Goal: Task Accomplishment & Management: Manage account settings

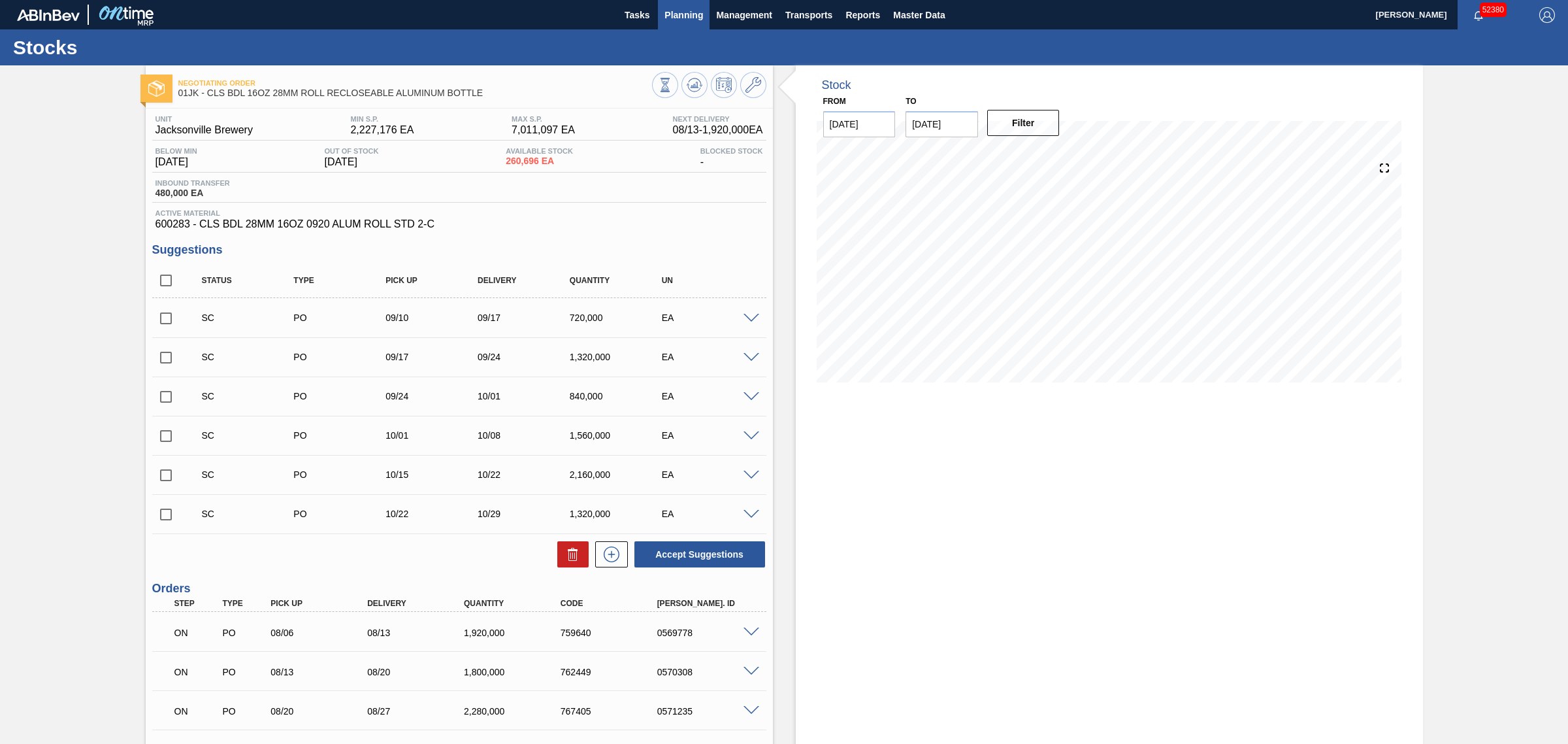
drag, startPoint x: 0, startPoint y: 0, endPoint x: 681, endPoint y: 9, distance: 681.1
click at [681, 9] on span "Planning" at bounding box center [683, 15] width 39 height 16
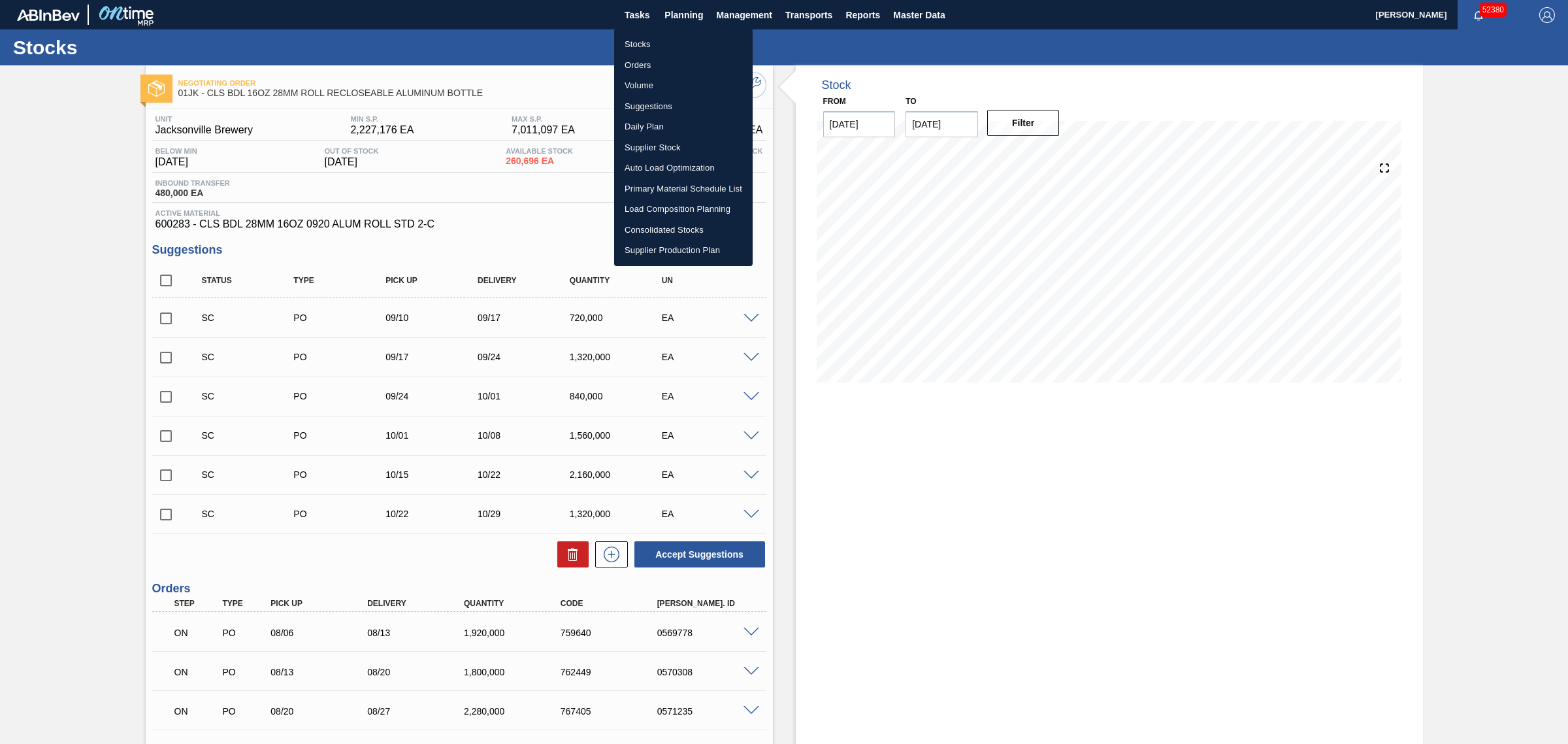
click at [540, 37] on div at bounding box center [784, 372] width 1568 height 744
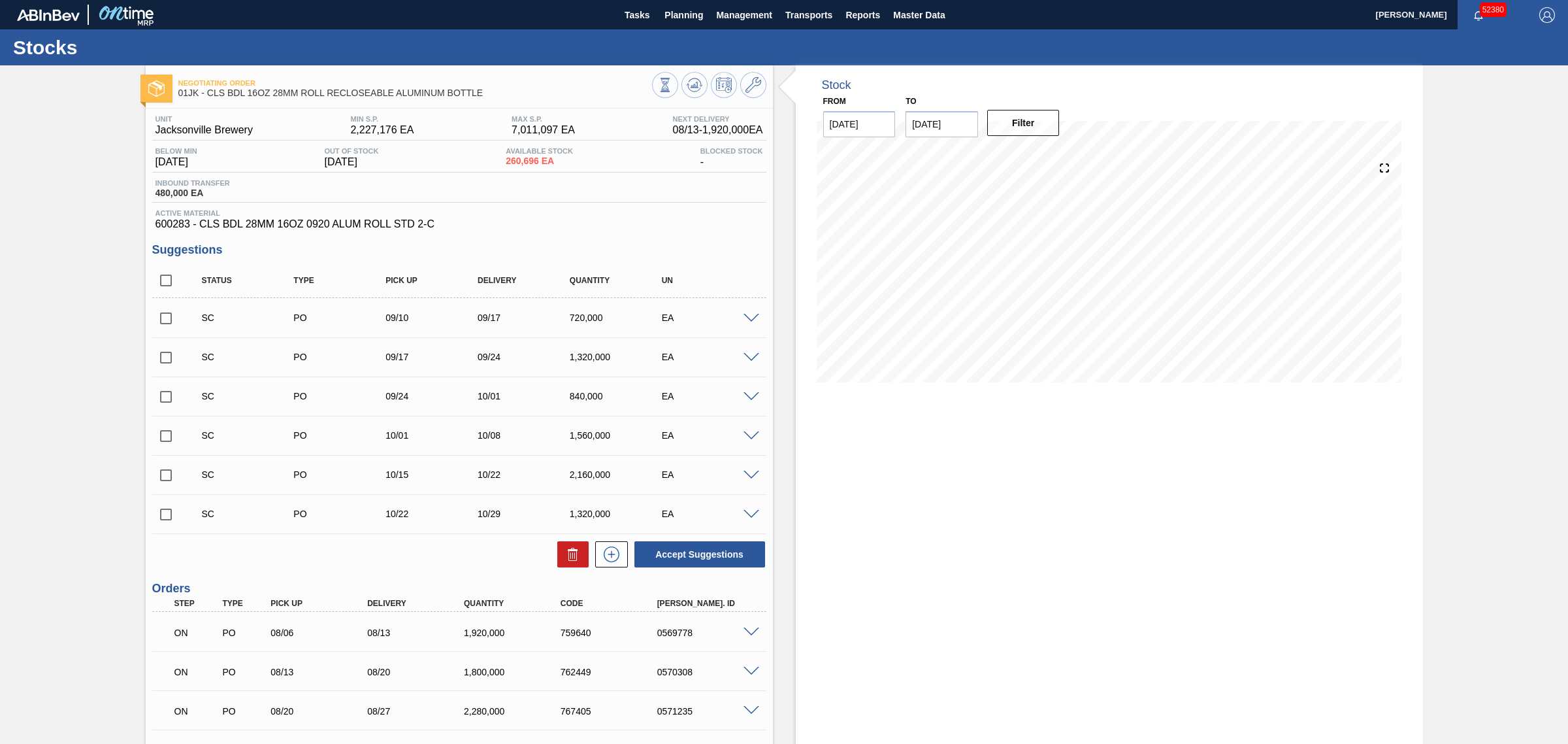
click at [67, 281] on div "Negotiating Order 01JK - CLS BDL 16OZ 28MM ROLL RECLOSEABLE ALUMINUM BOTTLE Uni…" at bounding box center [784, 490] width 1568 height 850
click at [906, 11] on span "Master Data" at bounding box center [919, 15] width 52 height 16
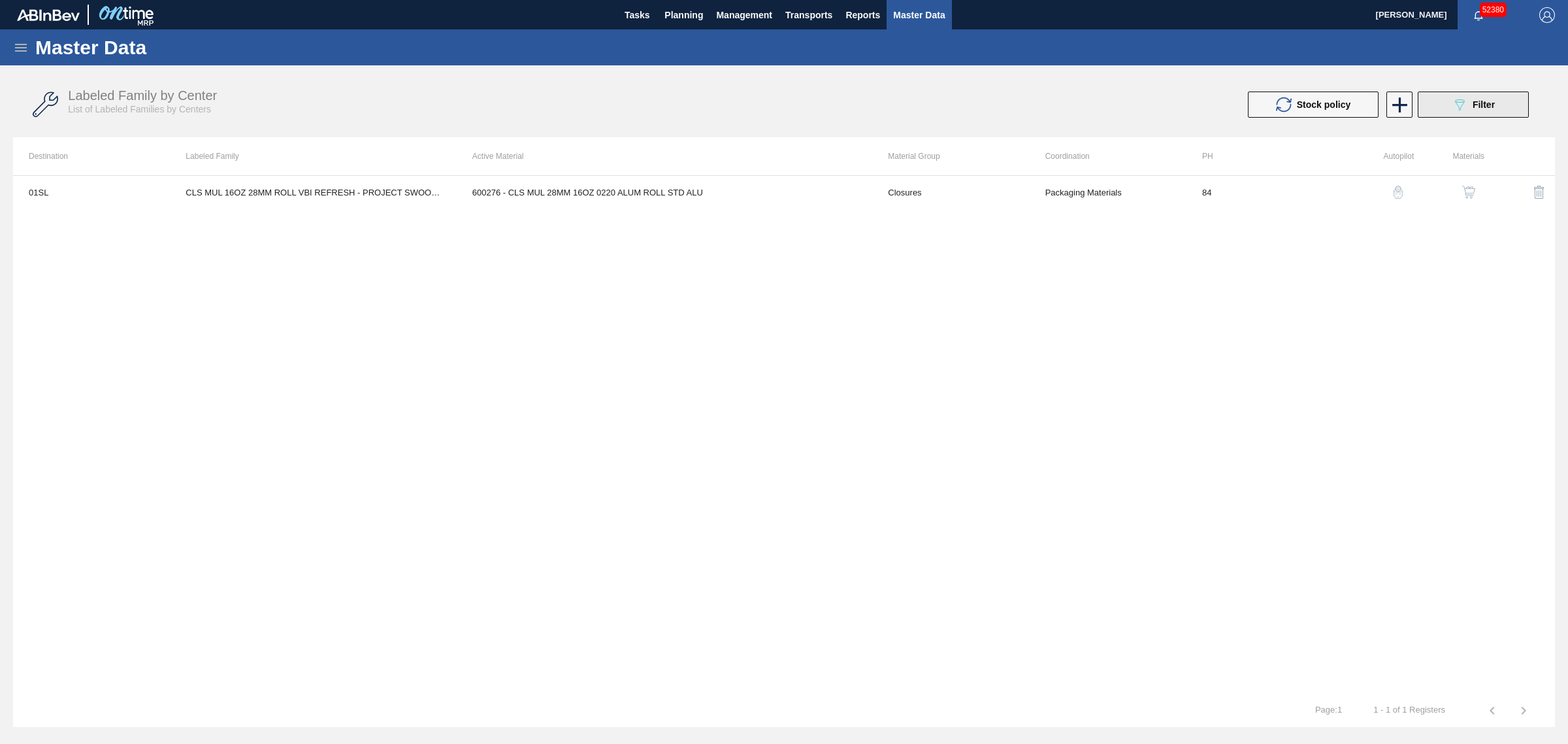
click at [1468, 102] on div "089F7B8B-B2A5-4AFE-B5C0-19BA573D28AC Filter" at bounding box center [1473, 105] width 43 height 16
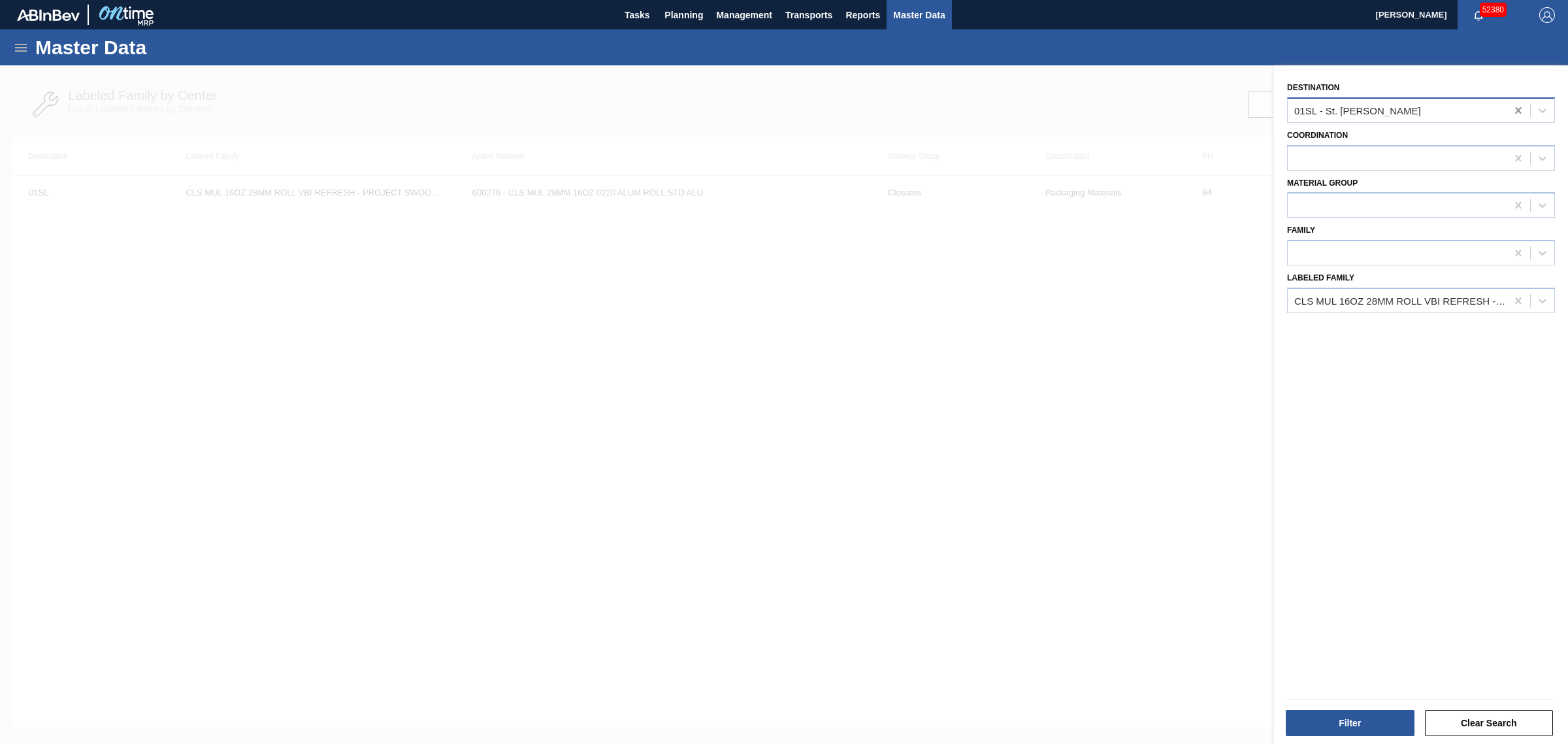
click at [1519, 108] on icon at bounding box center [1518, 111] width 6 height 7
type input "m"
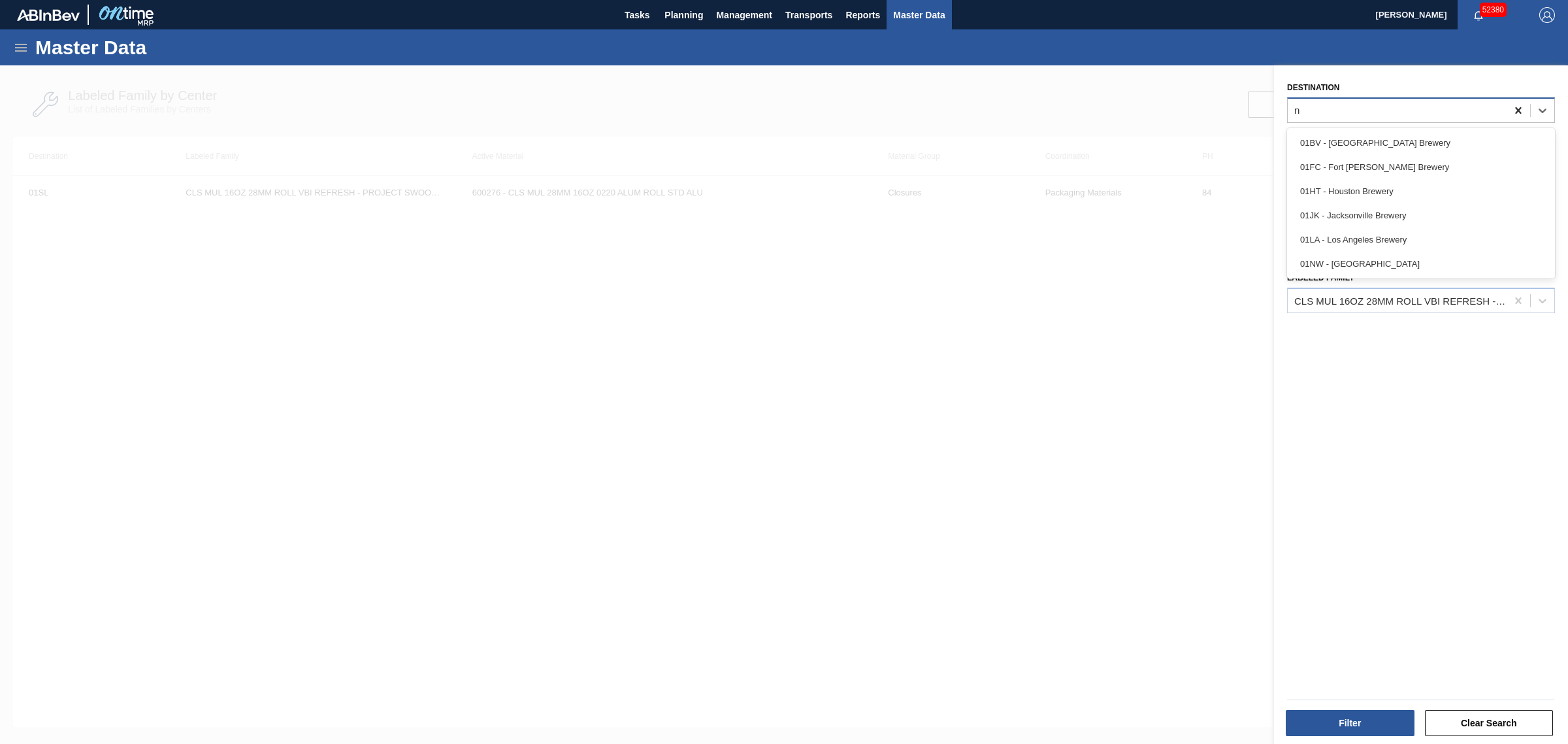
type input "nw"
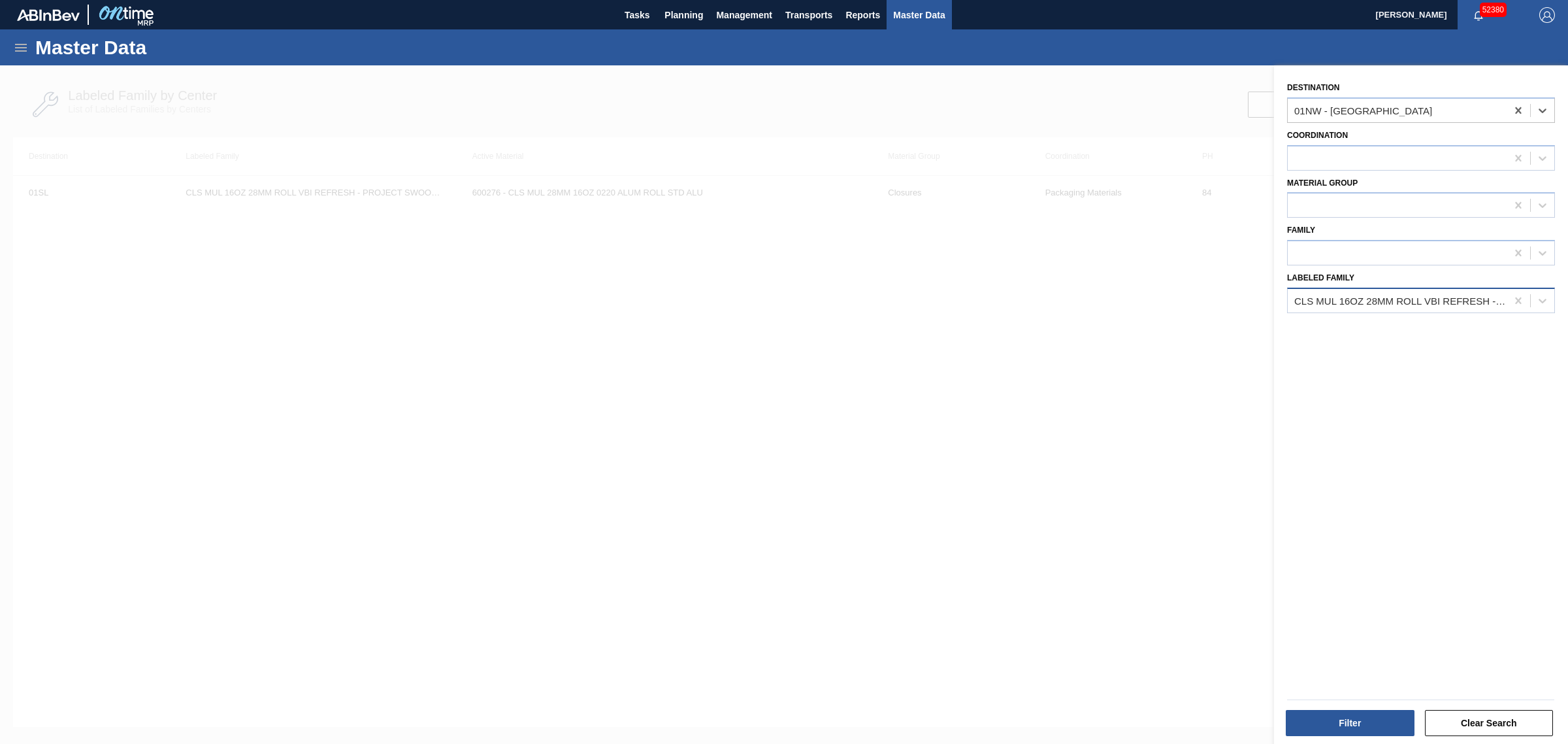
click at [1376, 299] on div "CLS MUL 16OZ 28MM ROLL VBI REFRESH - PROJECT SWOOSH" at bounding box center [1401, 300] width 214 height 11
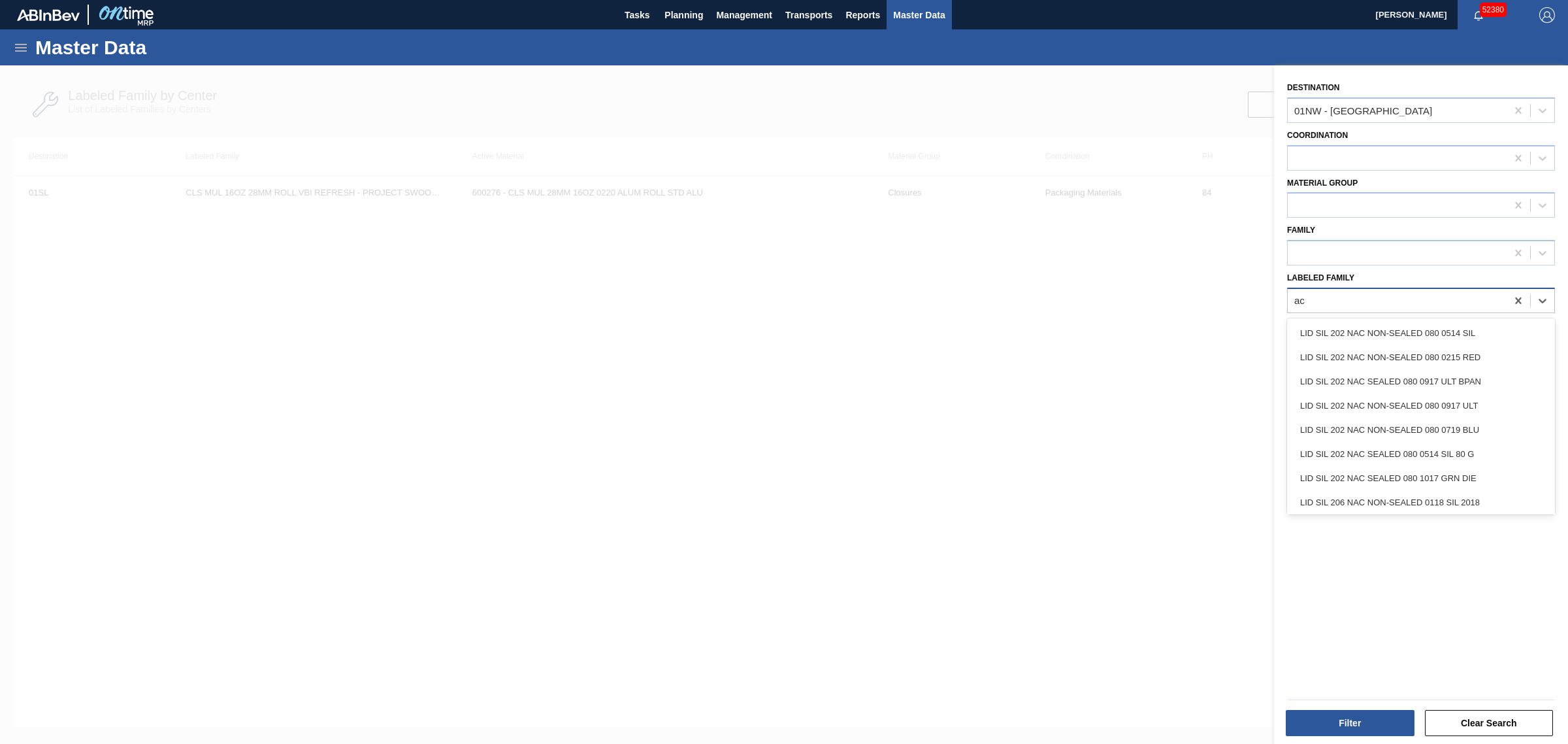
type Family "a"
type Family "crwn sa2"
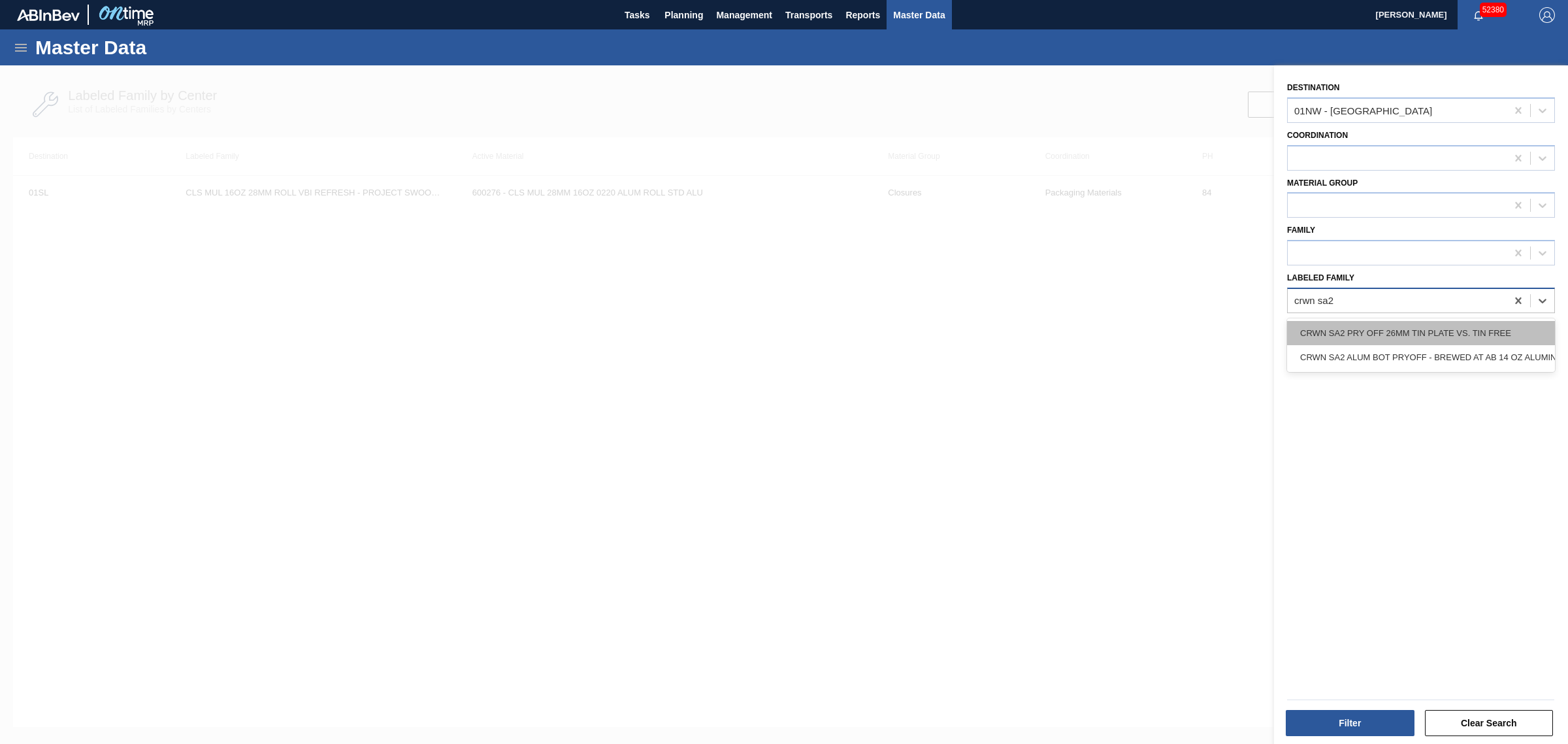
click at [1375, 332] on div "CRWN SA2 PRY OFF 26MM TIN PLATE VS. TIN FREE" at bounding box center [1421, 333] width 268 height 24
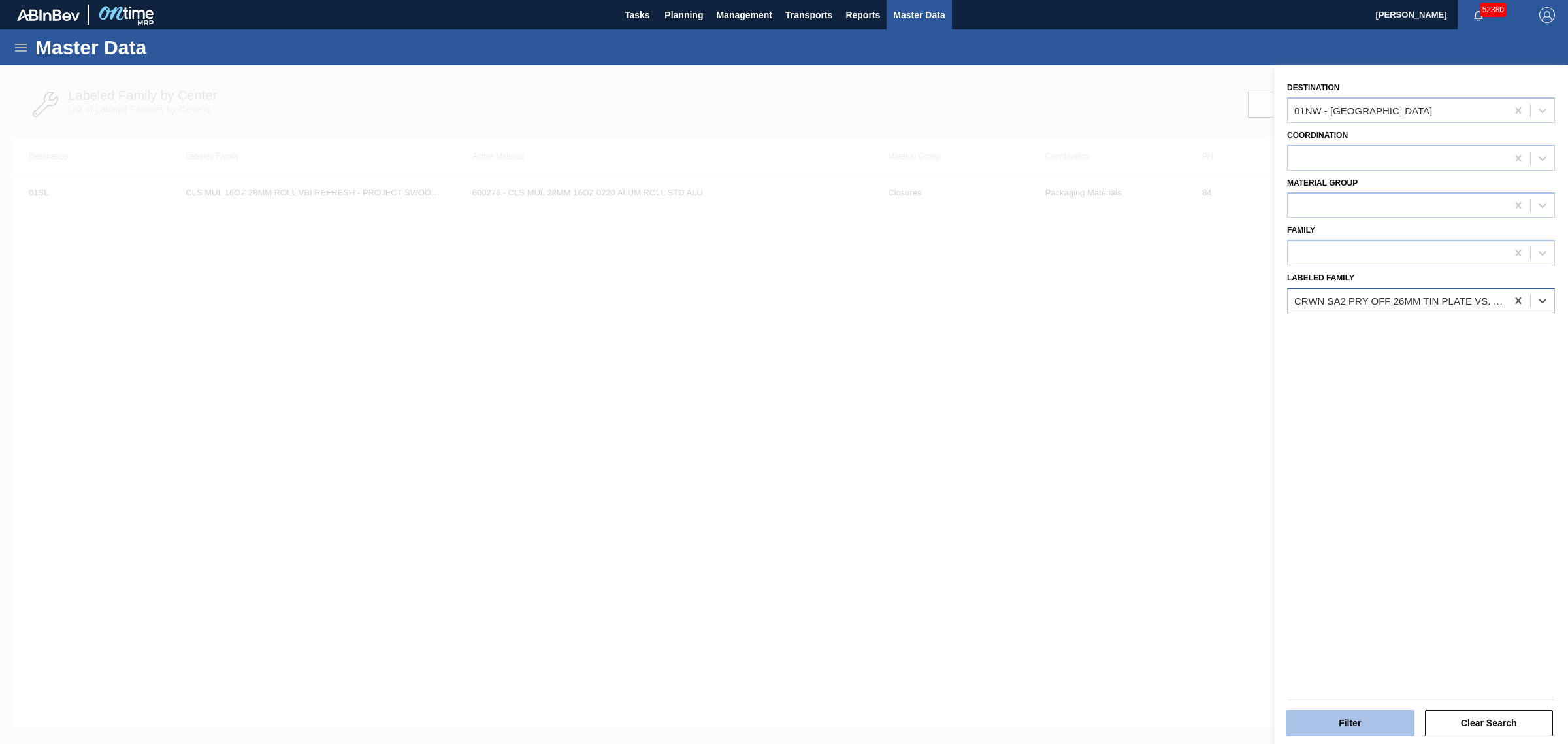
click at [1367, 711] on button "Filter" at bounding box center [1350, 723] width 128 height 26
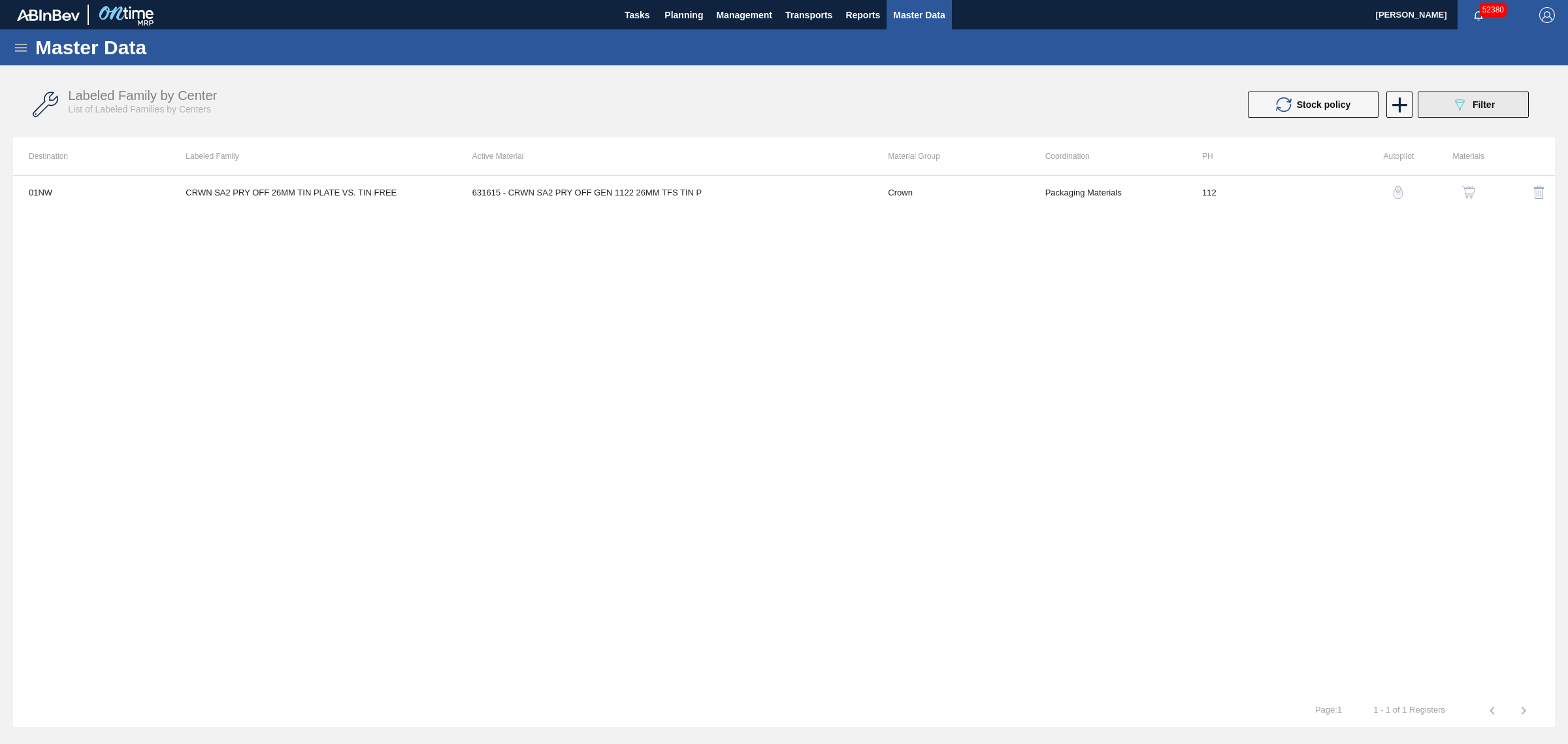
click at [1455, 100] on icon at bounding box center [1459, 105] width 10 height 11
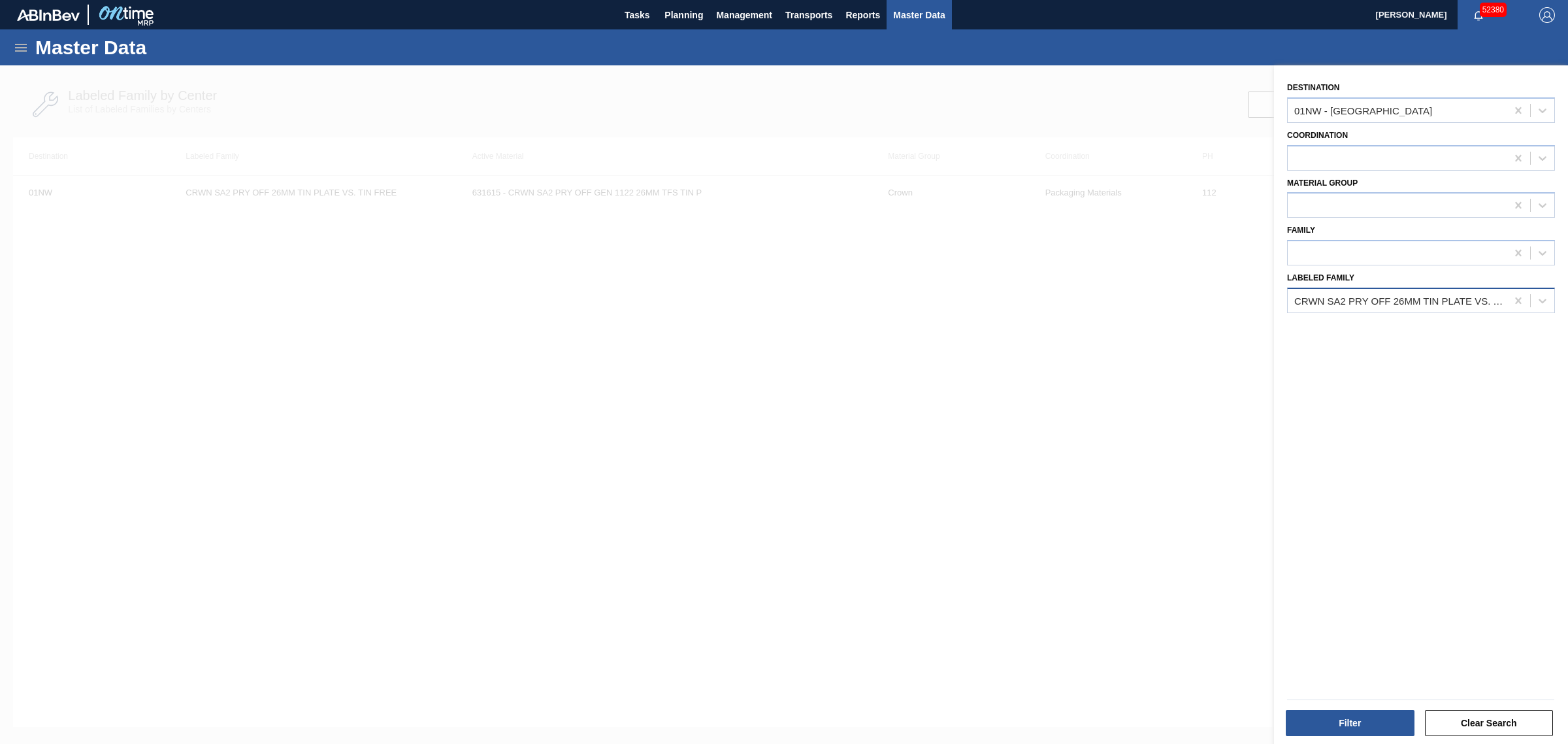
click at [1395, 298] on div "CRWN SA2 PRY OFF 26MM TIN PLATE VS. TIN FREE" at bounding box center [1401, 300] width 214 height 11
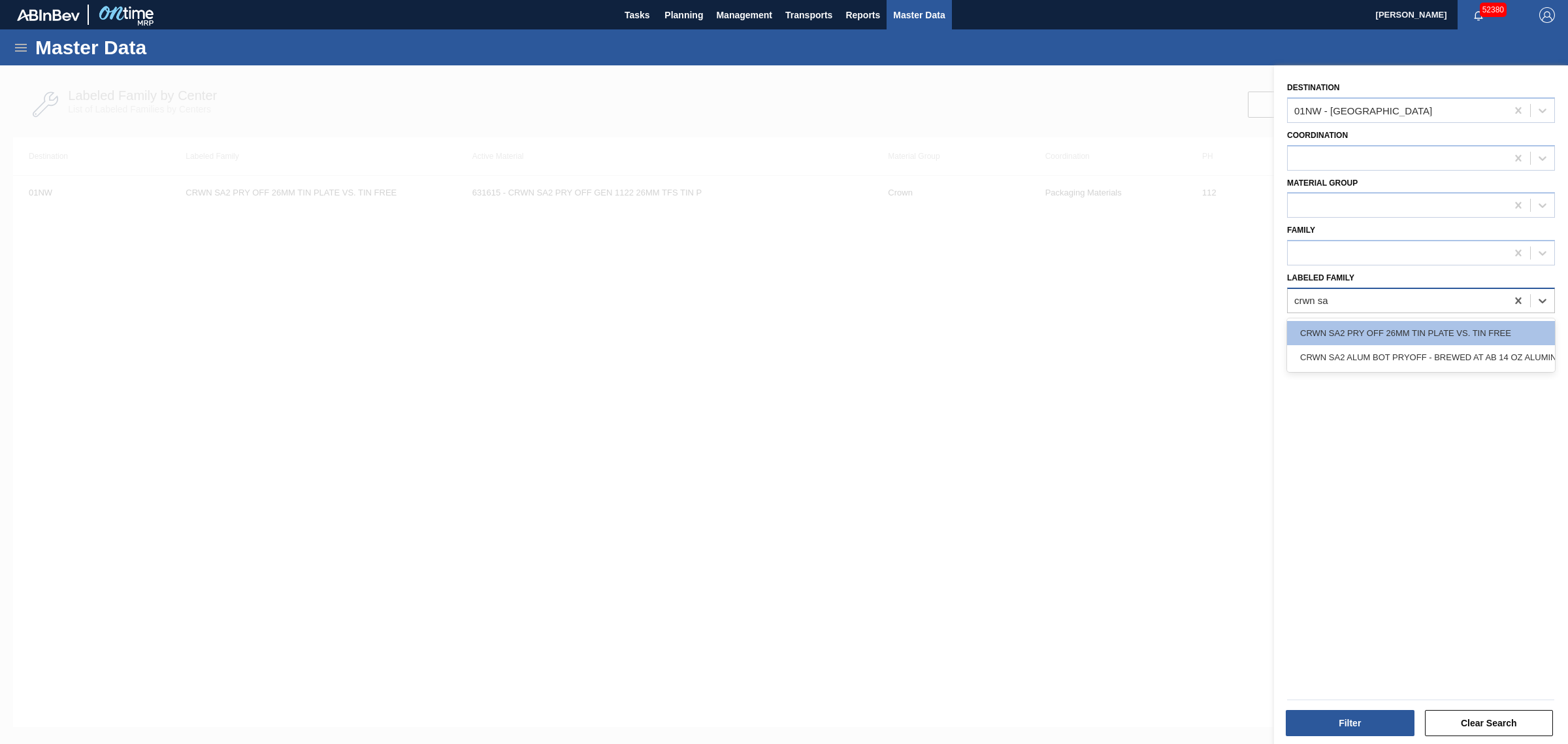
type Family "crwn sa2"
click at [1383, 353] on div "CRWN SA2 ALUM BOT PRYOFF - BREWED AT AB 14 OZ ALUMINUM" at bounding box center [1421, 357] width 268 height 24
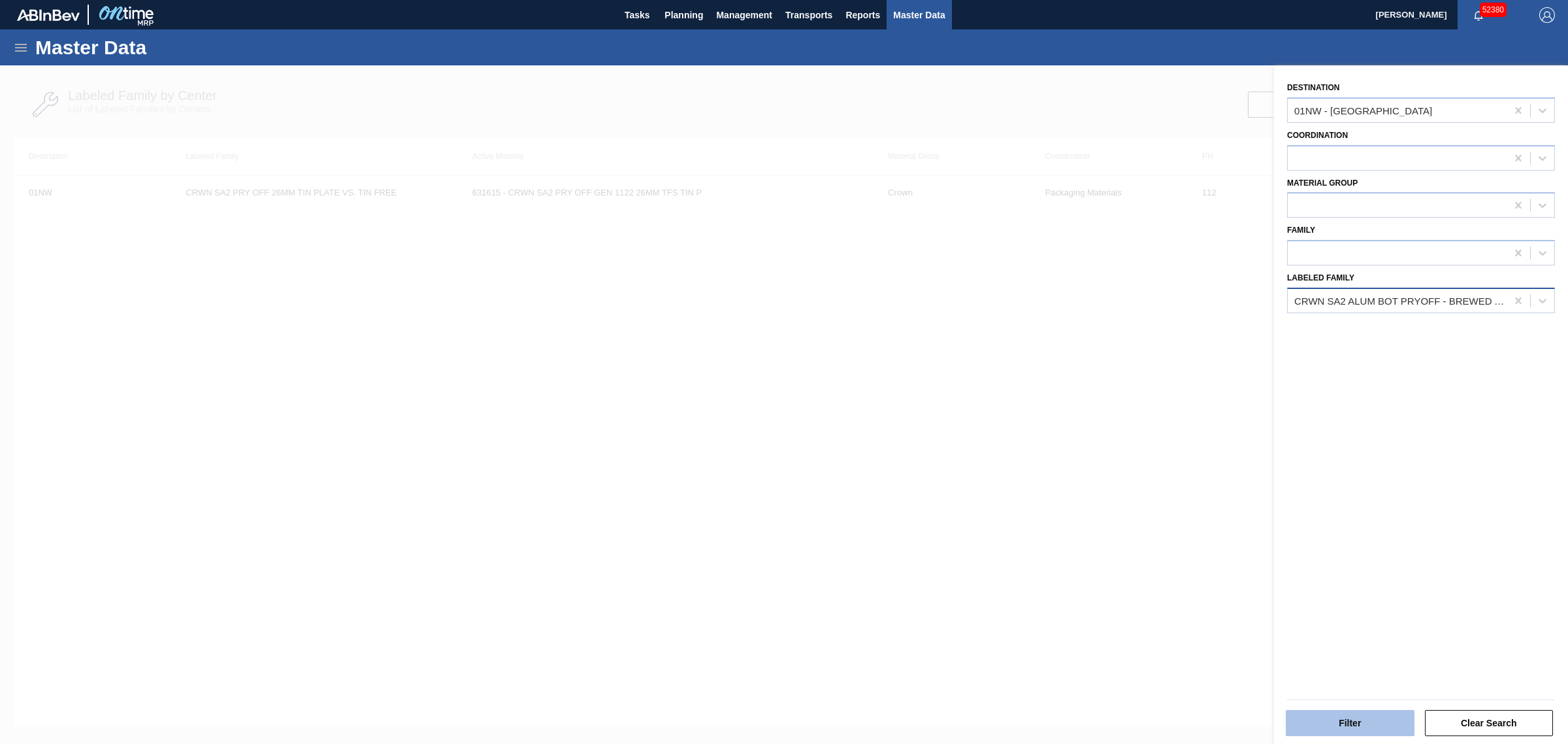
click at [1349, 715] on button "Filter" at bounding box center [1350, 723] width 128 height 26
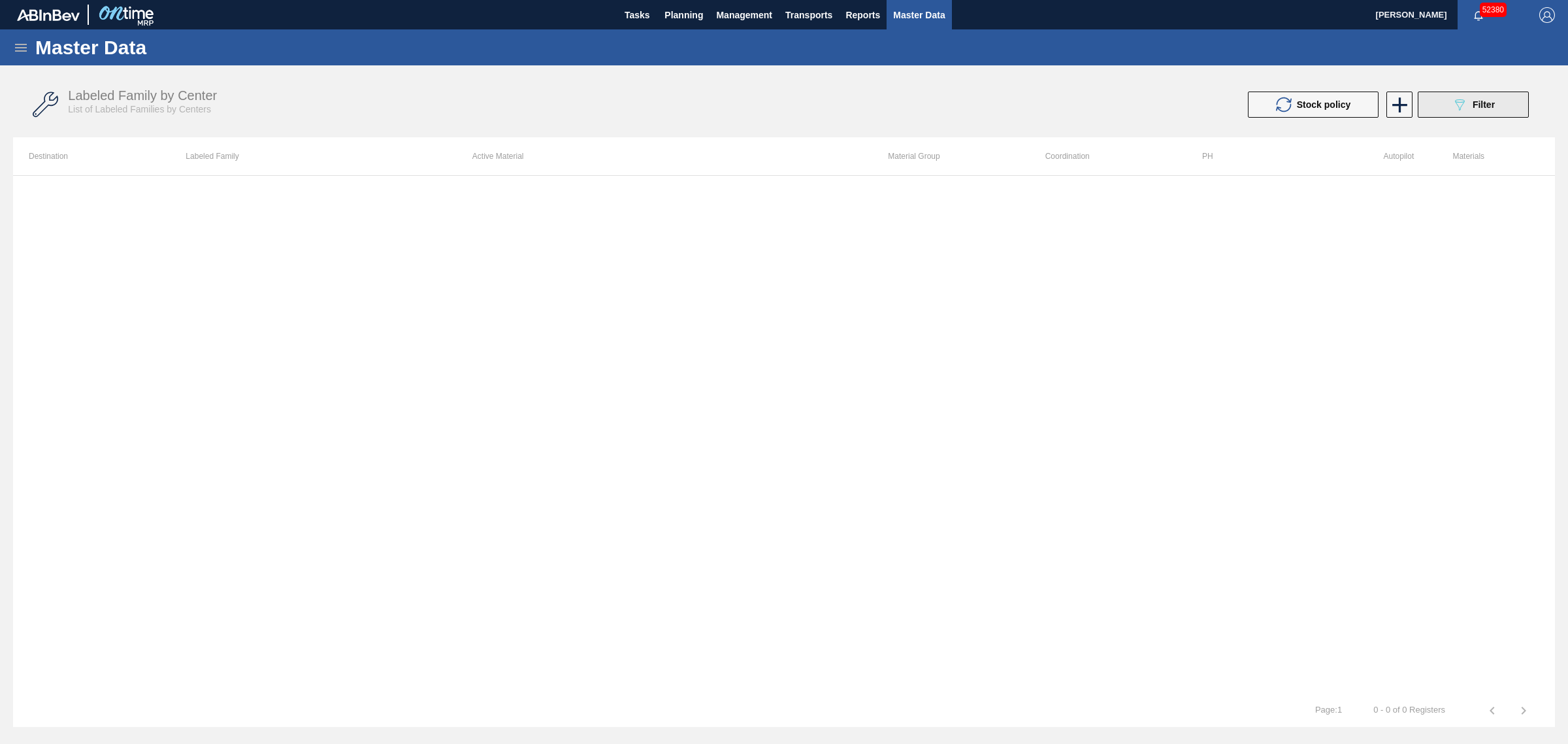
click at [1450, 103] on button "089F7B8B-B2A5-4AFE-B5C0-19BA573D28AC Filter" at bounding box center [1472, 105] width 111 height 26
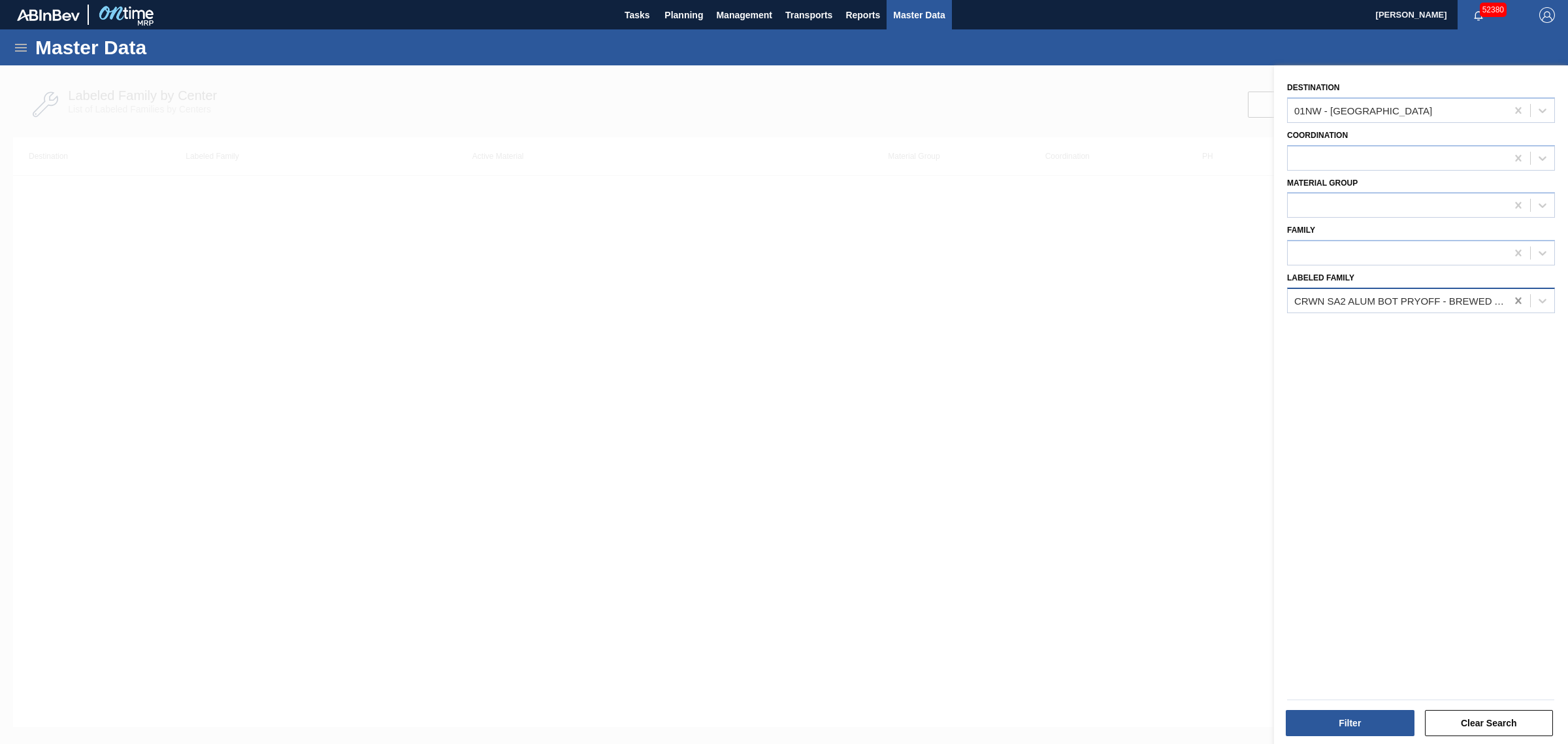
click at [1512, 296] on icon at bounding box center [1518, 301] width 13 height 13
type Family "crwn sa2"
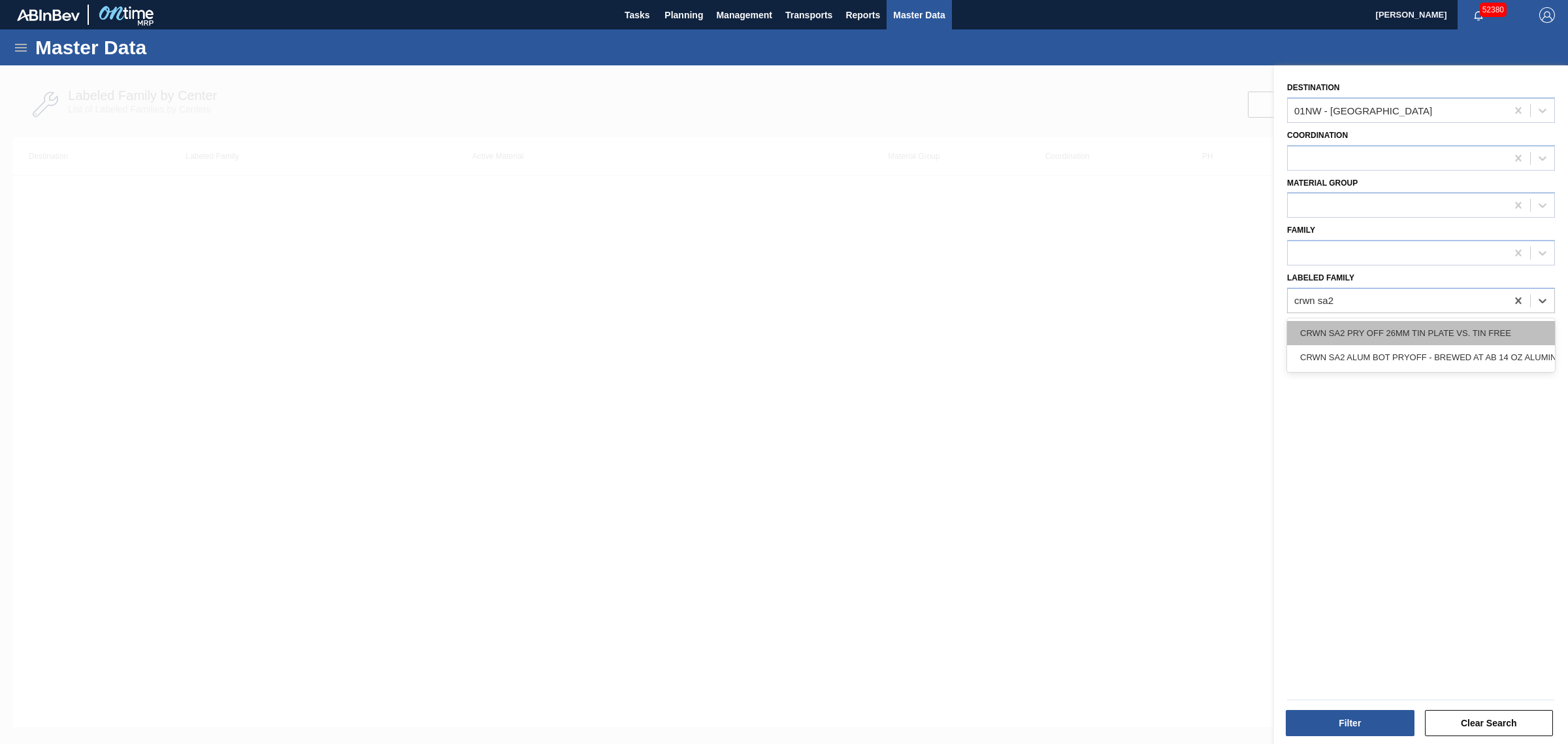
click at [1383, 331] on div "CRWN SA2 PRY OFF 26MM TIN PLATE VS. TIN FREE" at bounding box center [1421, 333] width 268 height 24
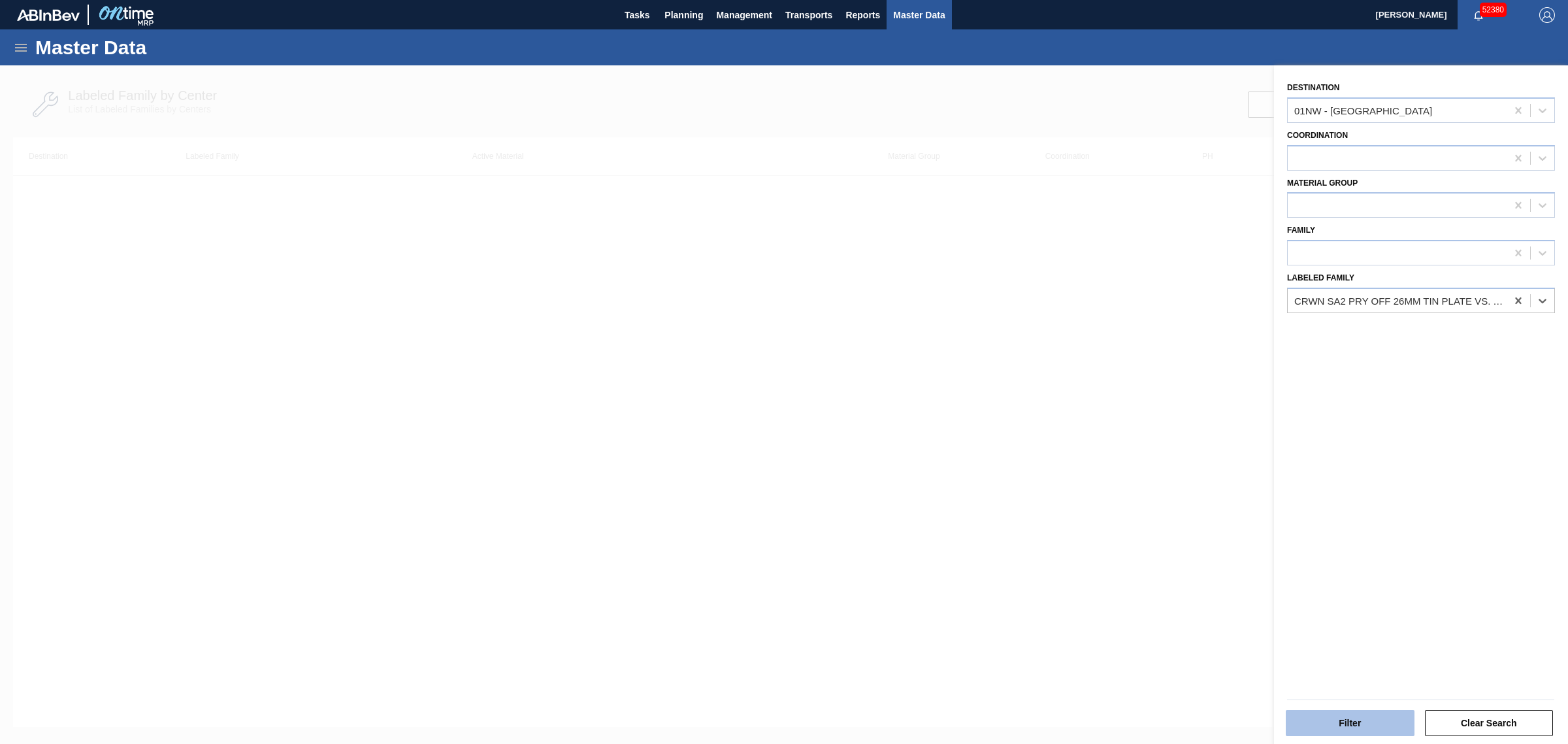
click at [1341, 719] on button "Filter" at bounding box center [1350, 723] width 128 height 26
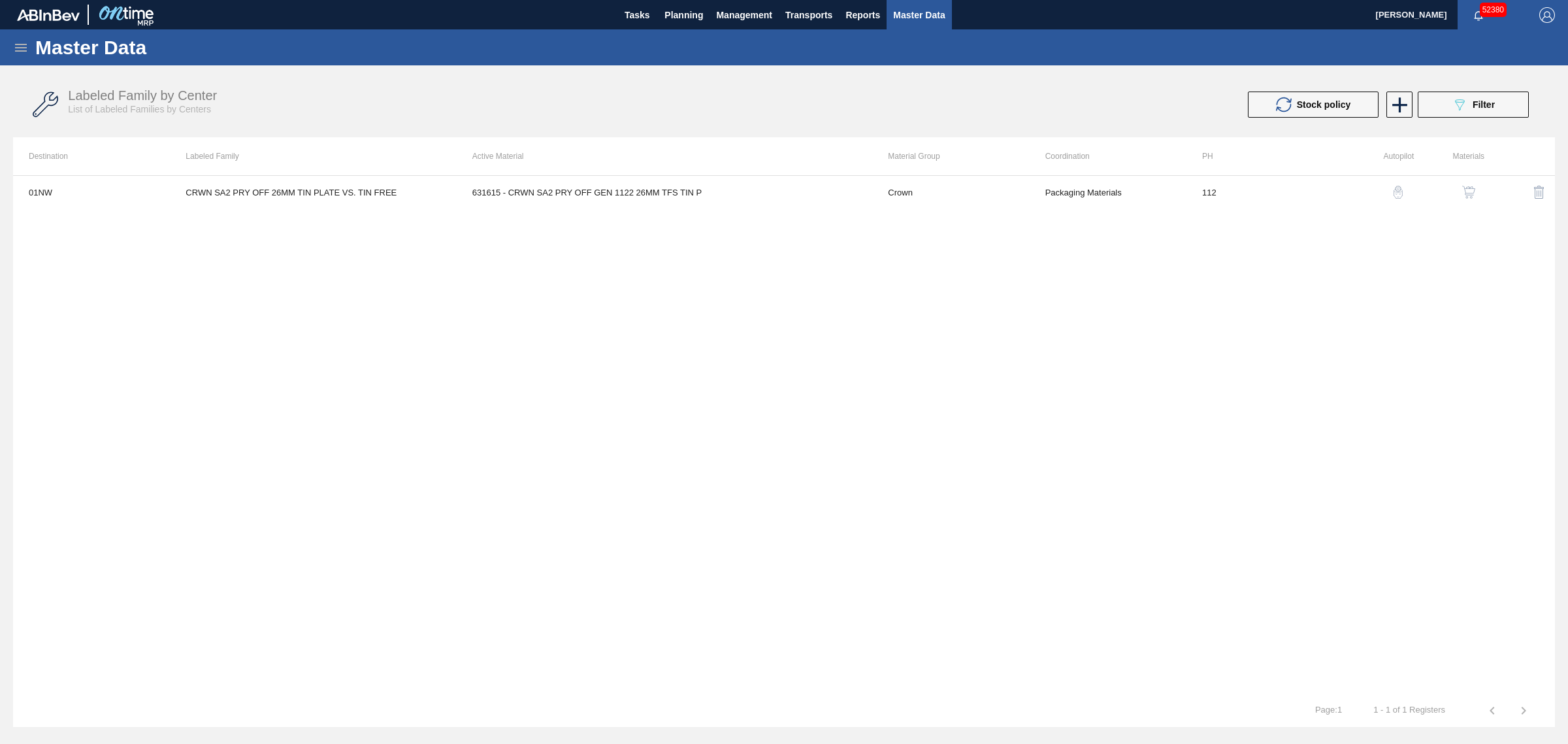
drag, startPoint x: 781, startPoint y: 334, endPoint x: 1023, endPoint y: 243, distance: 258.5
click at [781, 334] on div "01NW CRWN SA2 PRY OFF 26MM TIN PLATE VS. TIN FREE 631615 - CRWN SA2 PRY OFF GEN…" at bounding box center [784, 435] width 1542 height 519
click at [1200, 191] on td "112" at bounding box center [1265, 192] width 157 height 33
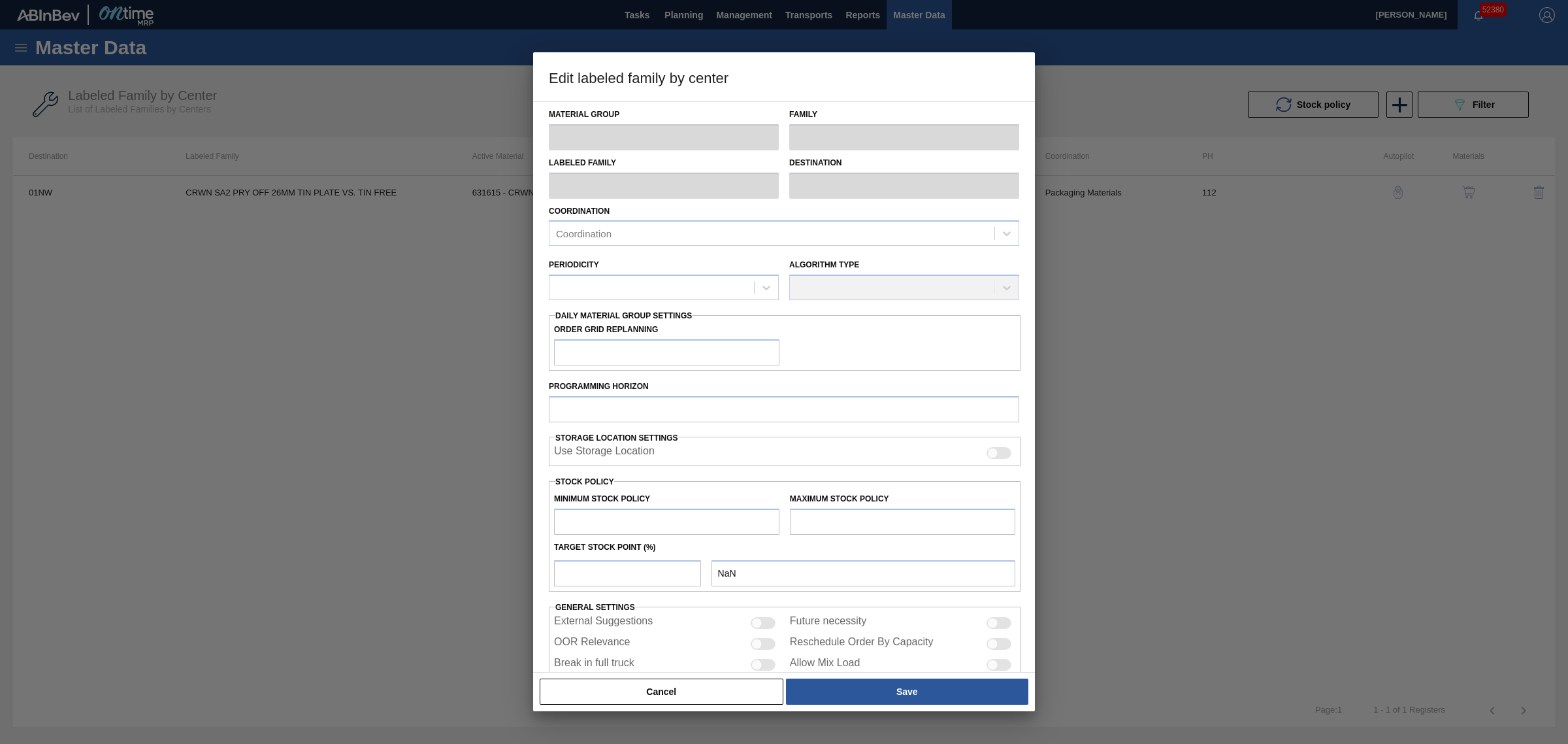
scroll to position [54, 0]
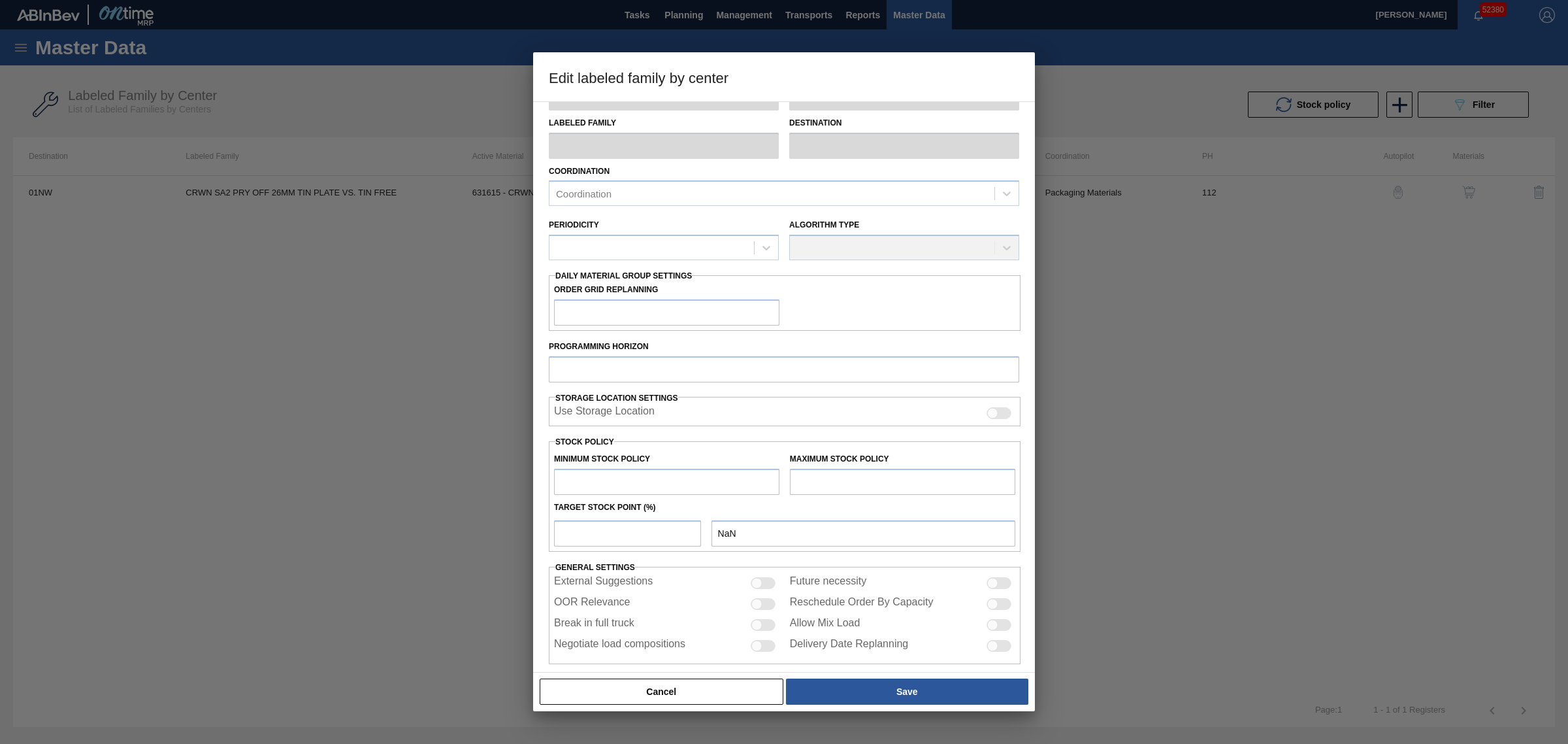
type input "Crown"
type input "Crowns"
type input "CRWN SA2 PRY OFF 26MM TIN PLATE VS. TIN FREE"
type input "01NW - [GEOGRAPHIC_DATA]"
type input "0"
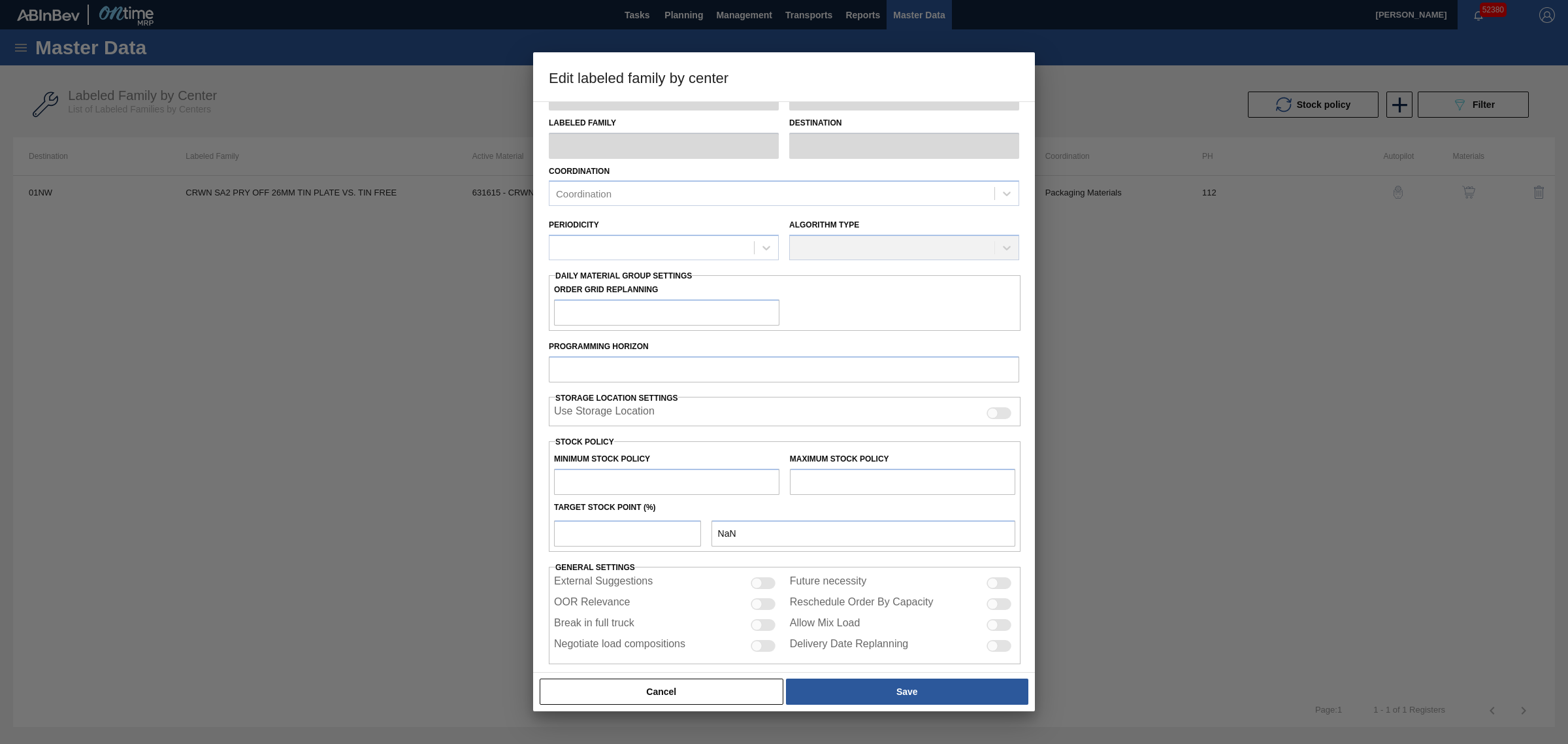
type input "112"
type input "1,487,849"
type input "12,385,744"
type input "0"
type input "1,487,849"
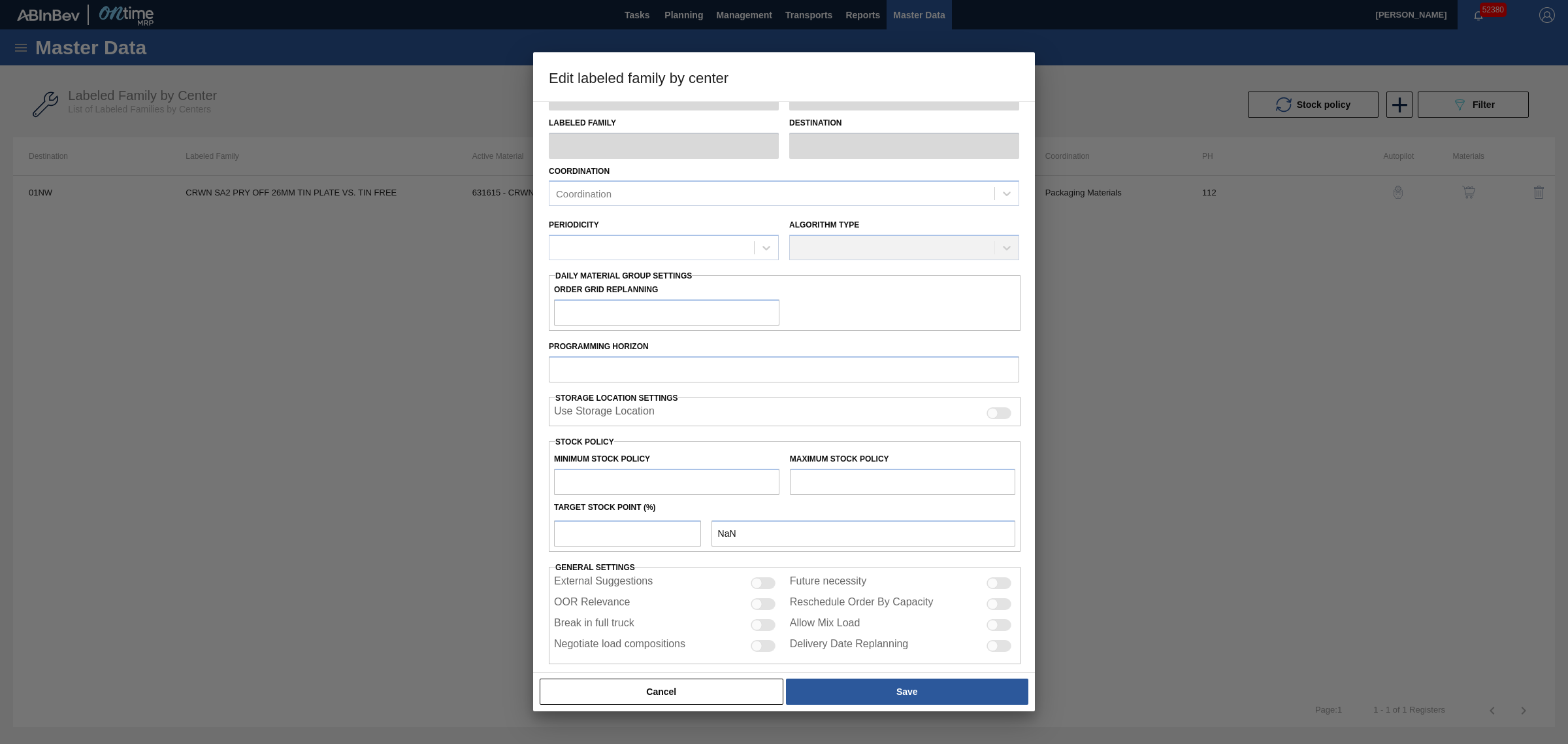
checkbox input "true"
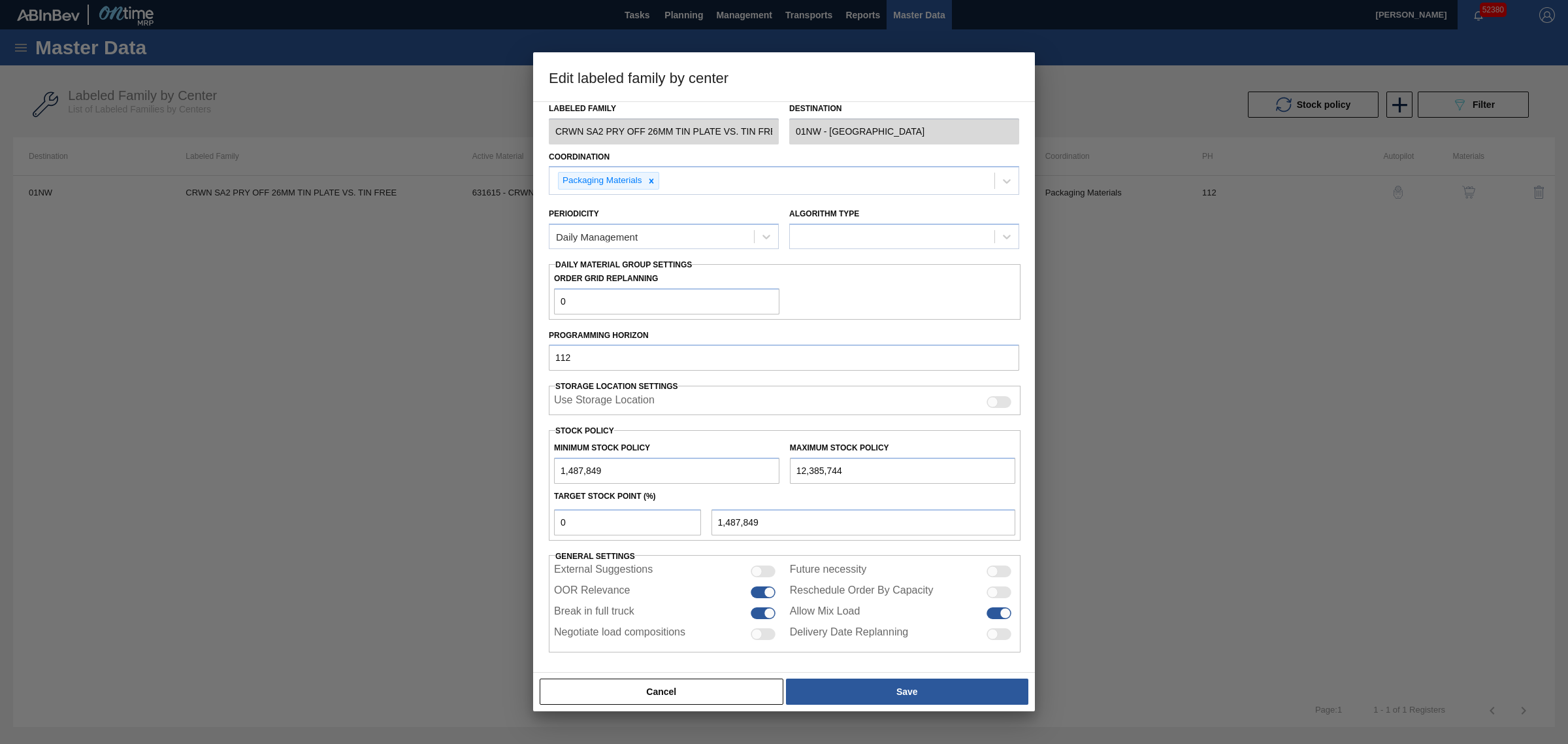
drag, startPoint x: 680, startPoint y: 472, endPoint x: 387, endPoint y: 454, distance: 293.6
click at [387, 454] on div "Edit labeled family by center Material Group Crown Family Crowns Labeled Family…" at bounding box center [784, 372] width 1568 height 744
type input "0"
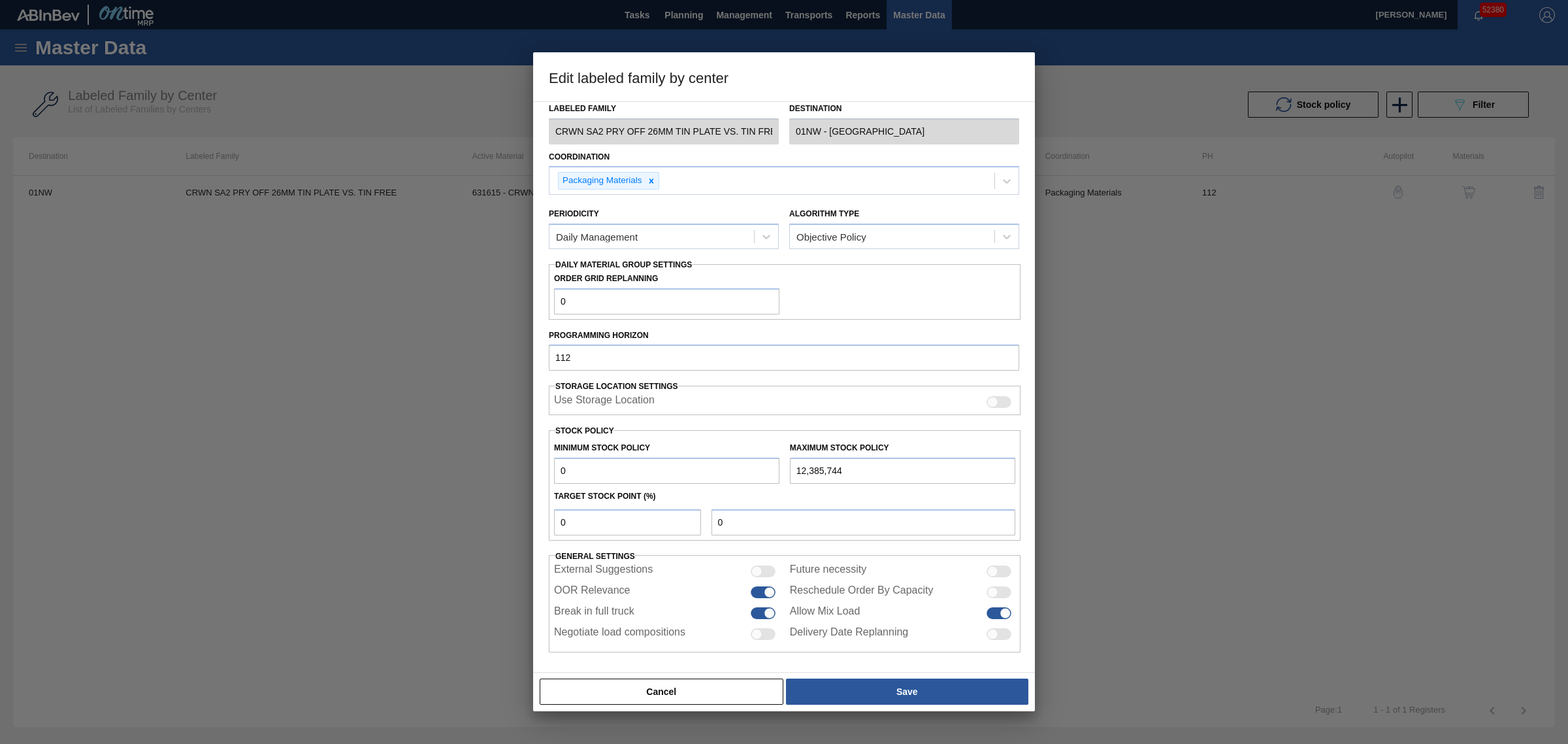
click at [769, 592] on div at bounding box center [769, 592] width 11 height 11
checkbox input "false"
click at [890, 685] on button "Save" at bounding box center [907, 692] width 242 height 26
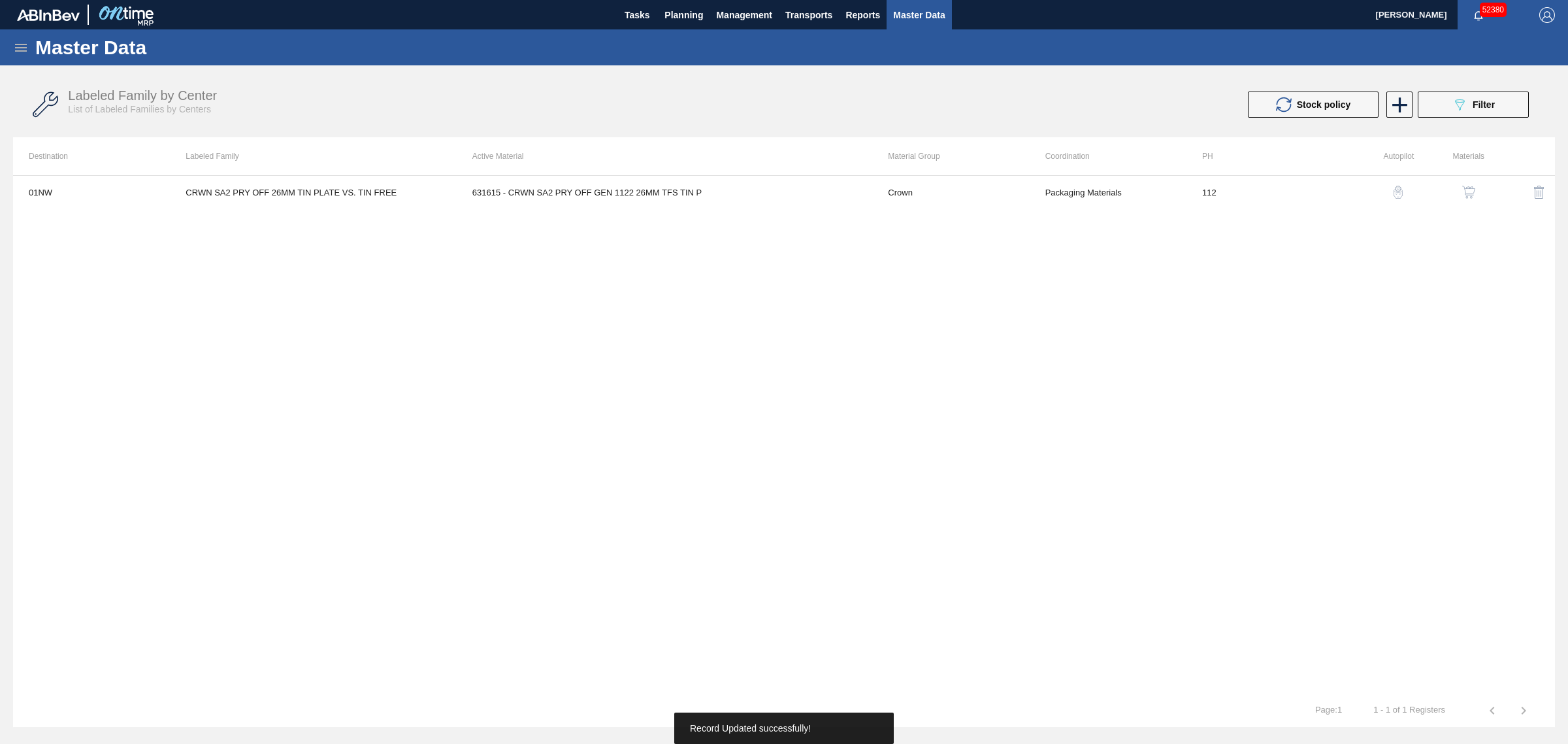
click at [910, 7] on span "Master Data" at bounding box center [919, 15] width 52 height 16
click at [632, 10] on span "Tasks" at bounding box center [637, 15] width 29 height 16
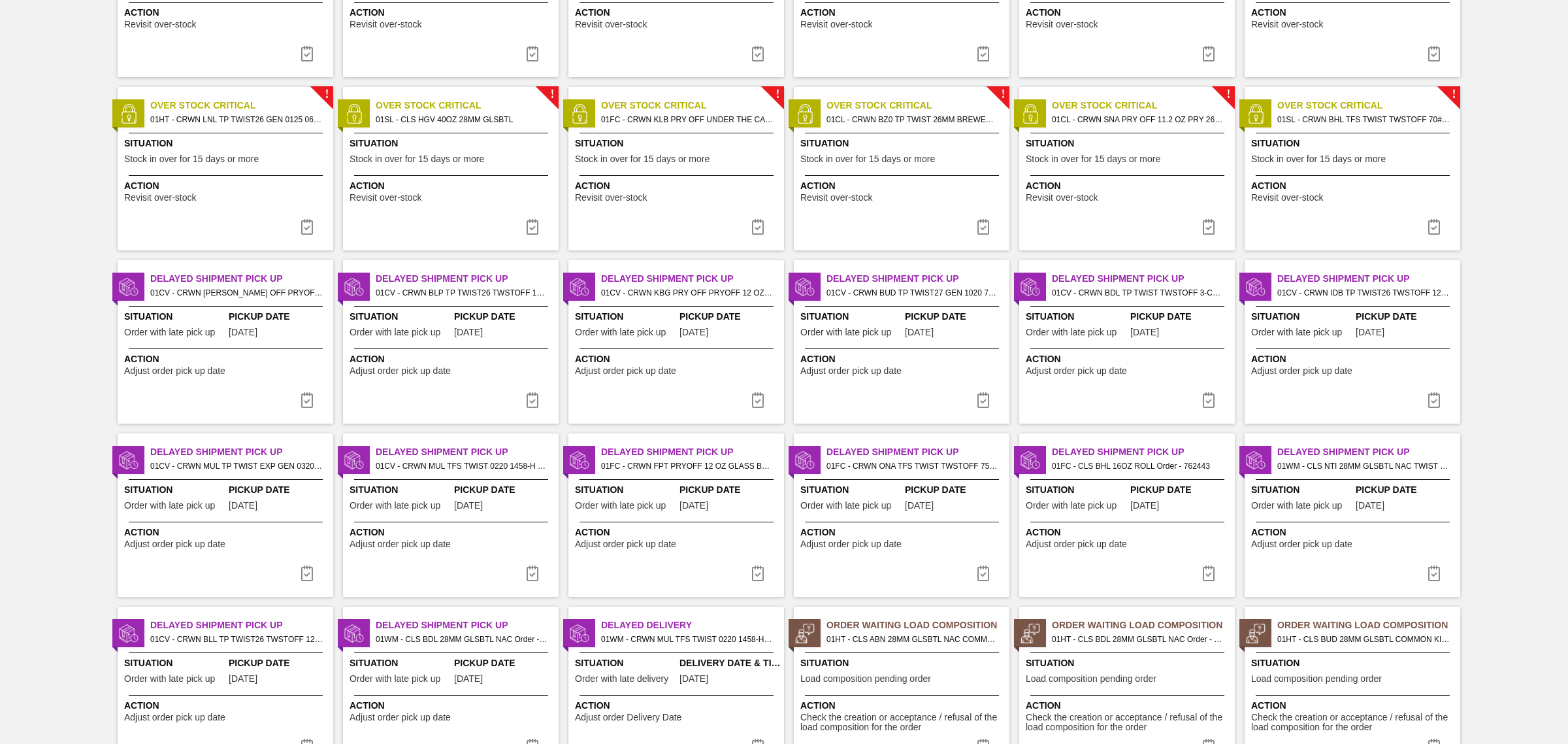
scroll to position [343, 0]
